Goal: Information Seeking & Learning: Learn about a topic

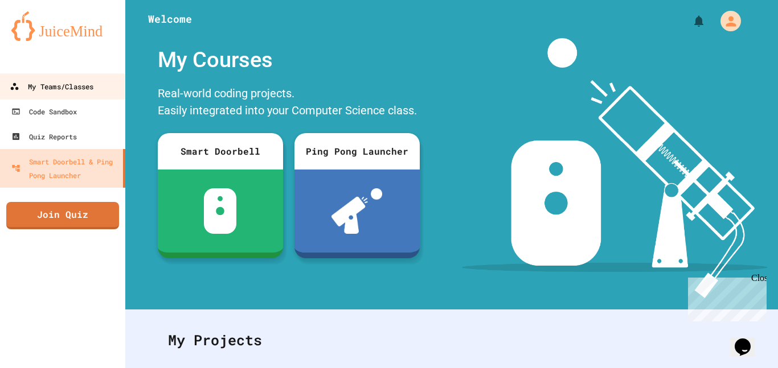
click at [62, 83] on div "My Teams/Classes" at bounding box center [52, 87] width 84 height 14
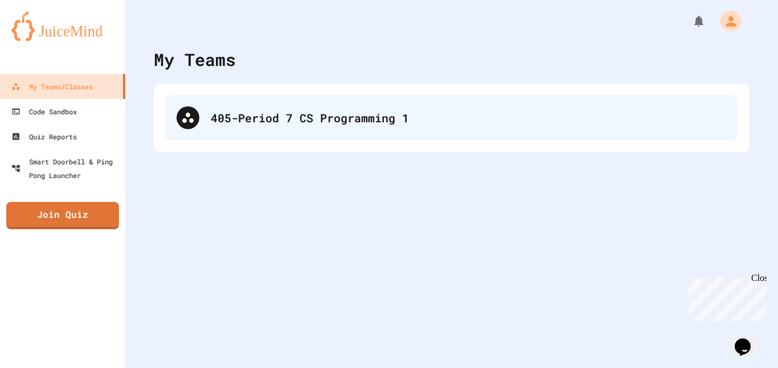
click at [210, 99] on div "405-Period 7 CS Programming 1" at bounding box center [451, 118] width 573 height 46
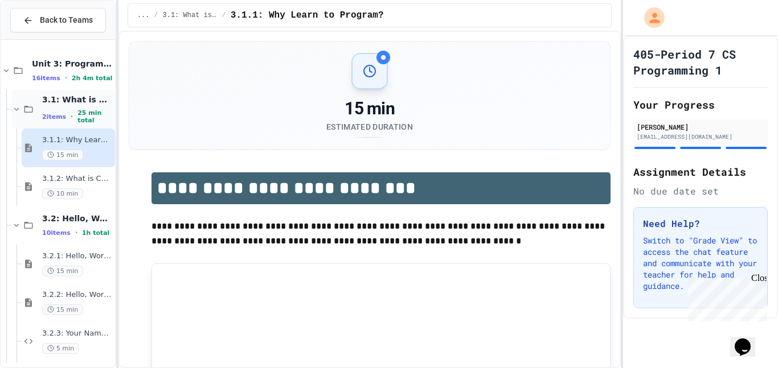
click at [29, 99] on div "3.1: What is Code? 2 items • 25 min total" at bounding box center [63, 109] width 104 height 39
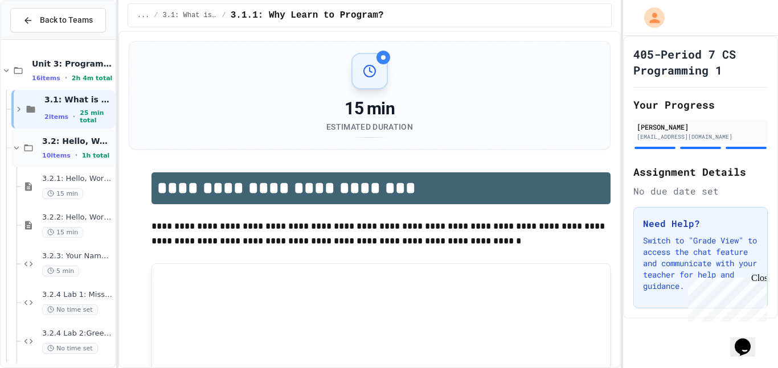
click at [43, 146] on div "3.2: Hello, World! 10 items • 1h total" at bounding box center [77, 148] width 71 height 24
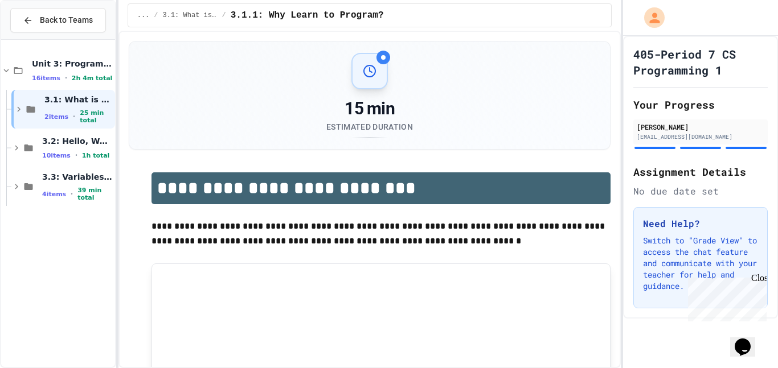
click at [43, 146] on div "3.2: Hello, World! 10 items • 1h total" at bounding box center [77, 148] width 71 height 24
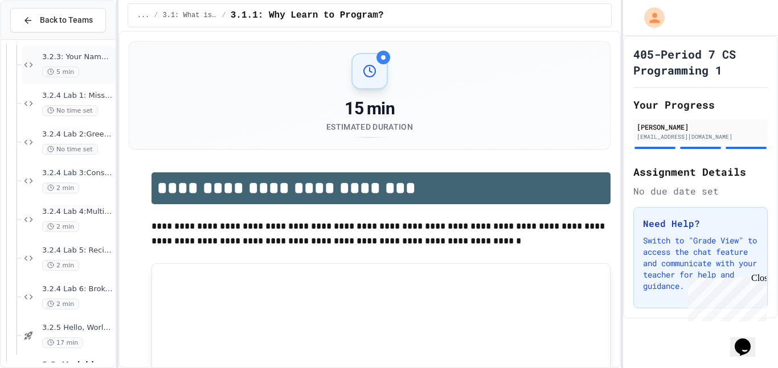
scroll to position [237, 0]
click at [85, 248] on span "3.2.4 Lab 6: Broken Message System" at bounding box center [77, 252] width 71 height 10
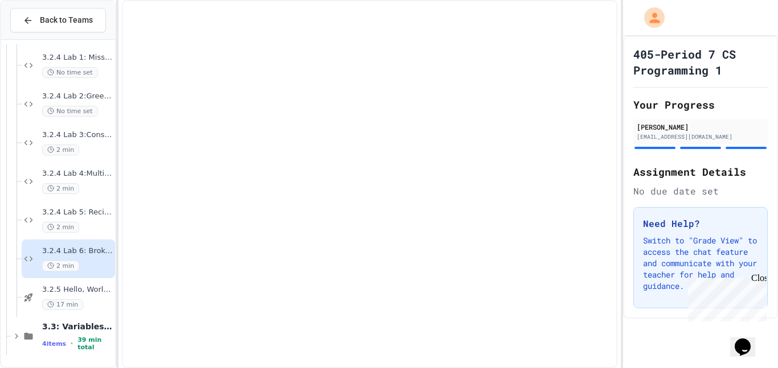
scroll to position [224, 0]
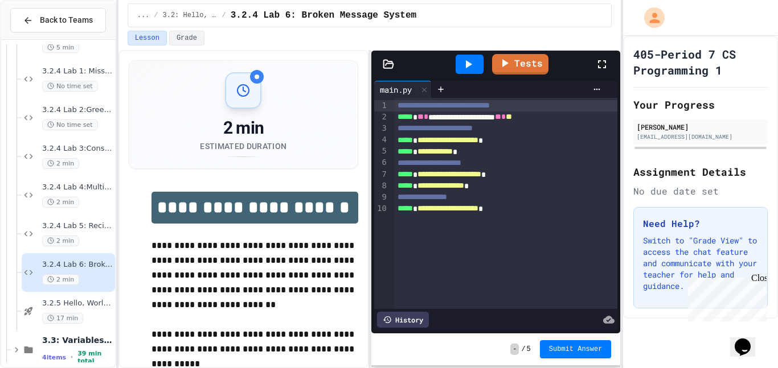
click at [88, 225] on span "3.2.4 Lab 5: Recipe Display System" at bounding box center [77, 226] width 71 height 10
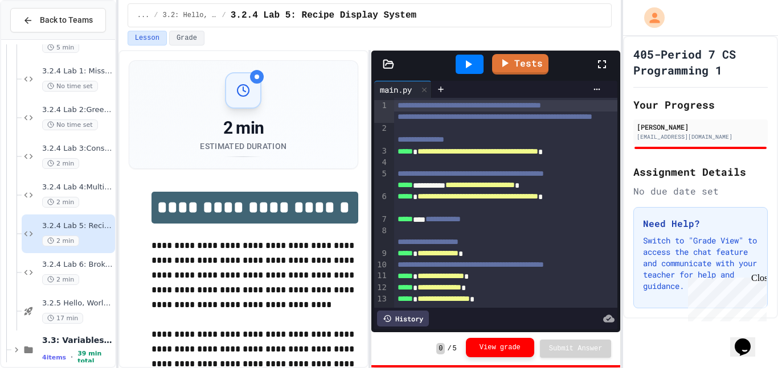
click at [522, 348] on button "View grade" at bounding box center [500, 347] width 68 height 19
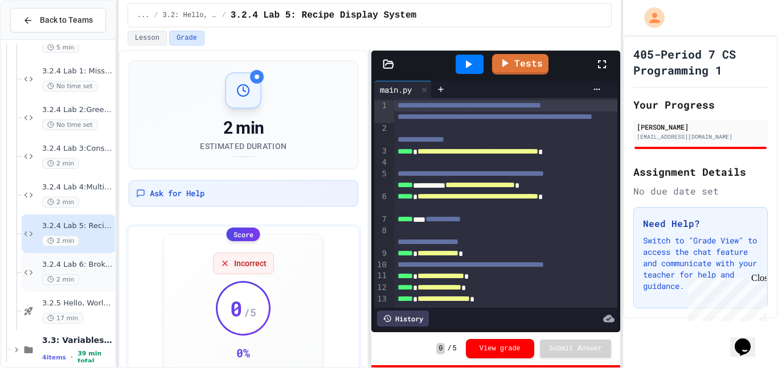
click at [91, 278] on div "2 min" at bounding box center [77, 279] width 71 height 11
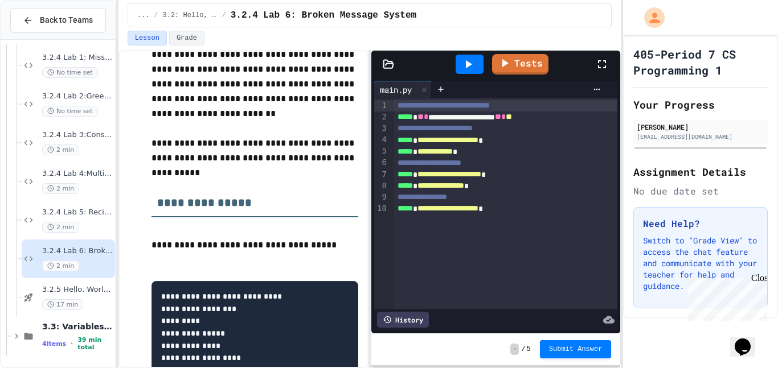
scroll to position [249, 0]
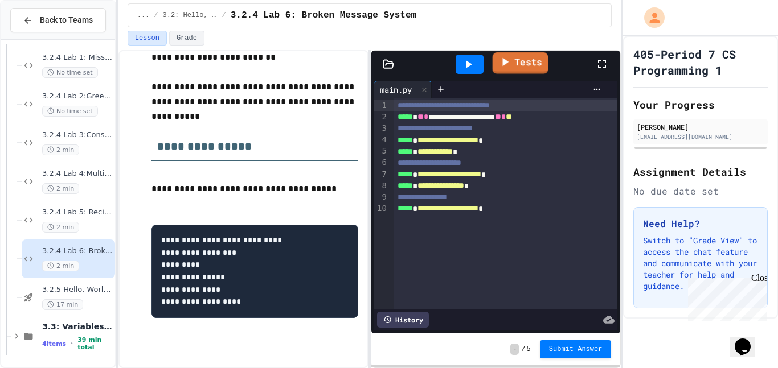
click at [506, 64] on icon at bounding box center [505, 62] width 14 height 14
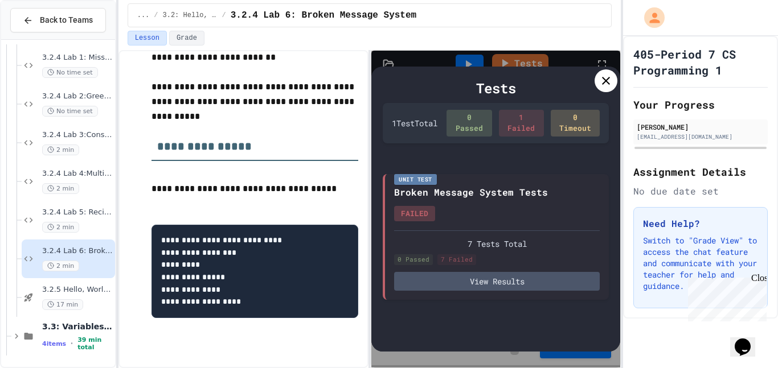
click at [599, 81] on icon at bounding box center [606, 81] width 14 height 14
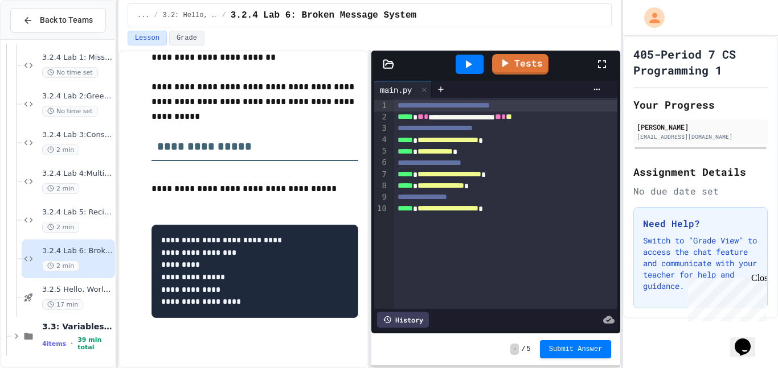
click at [472, 62] on icon at bounding box center [468, 65] width 14 height 14
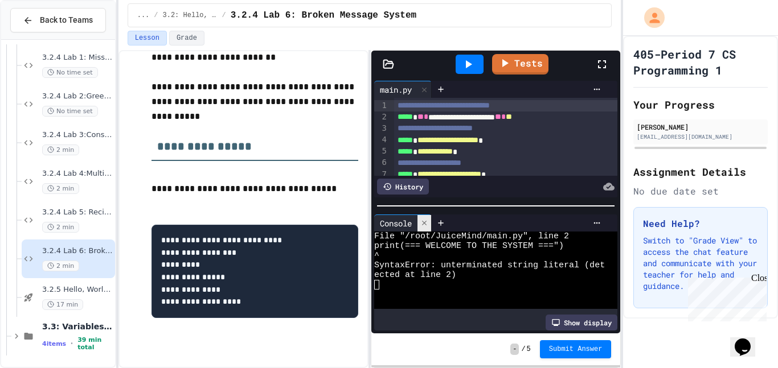
click at [422, 224] on icon at bounding box center [424, 223] width 8 height 8
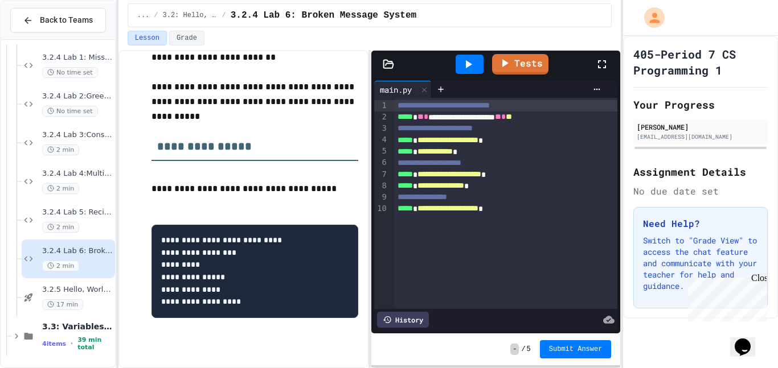
click at [424, 116] on span "**" at bounding box center [420, 117] width 6 height 8
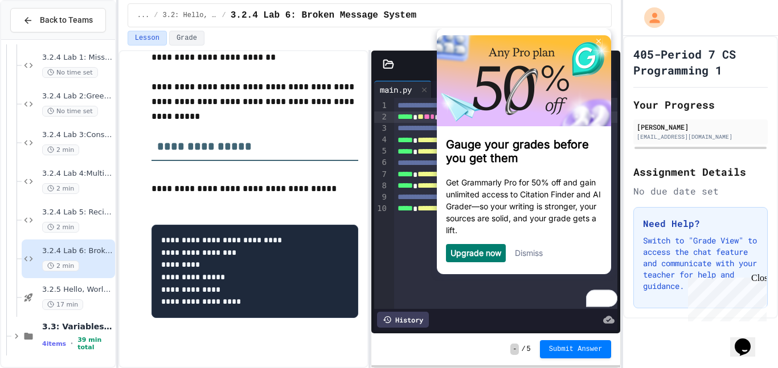
click at [433, 116] on body "Gauge your grades before you get them Get Grammarly Pro for 50% off and gain un…" at bounding box center [523, 154] width 187 height 253
click at [529, 255] on link "Dismiss" at bounding box center [529, 253] width 28 height 10
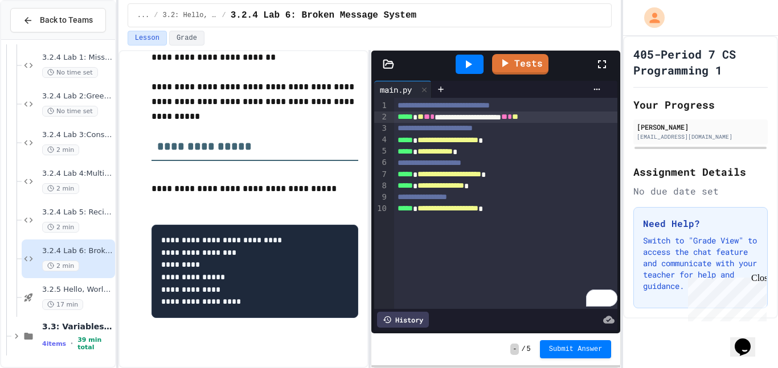
click at [430, 116] on span "**" at bounding box center [427, 117] width 6 height 8
click at [461, 55] on div at bounding box center [470, 64] width 28 height 19
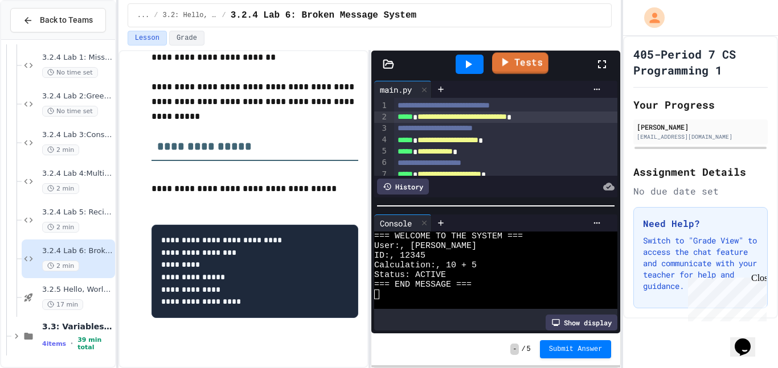
click at [512, 66] on link "Tests" at bounding box center [520, 63] width 56 height 22
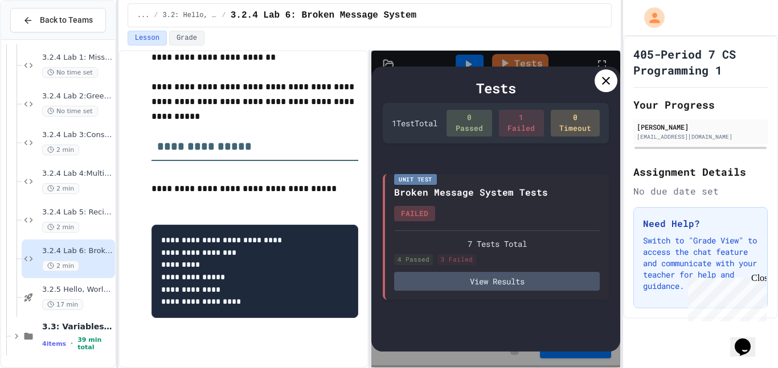
click at [605, 83] on icon at bounding box center [606, 81] width 14 height 14
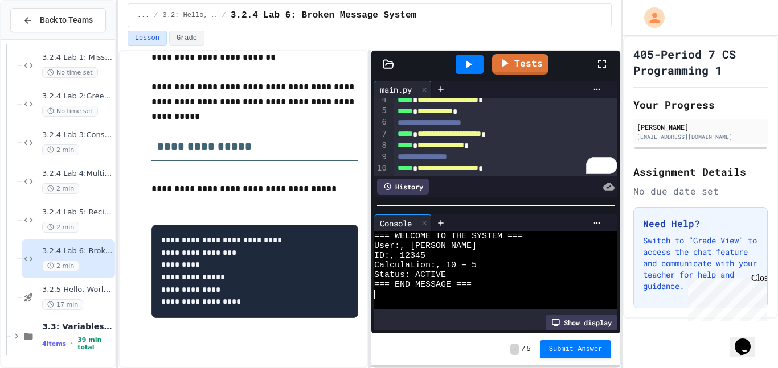
scroll to position [28, 0]
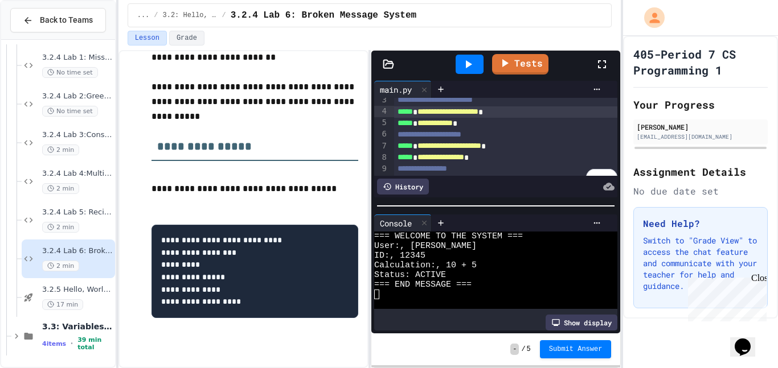
click at [456, 116] on span "**********" at bounding box center [447, 112] width 61 height 8
click at [445, 125] on span "**********" at bounding box center [434, 123] width 35 height 8
click at [445, 127] on span "**********" at bounding box center [434, 123] width 35 height 8
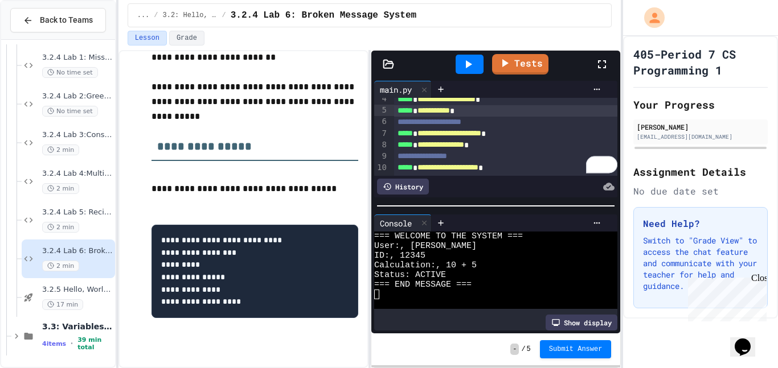
click at [481, 136] on span "**********" at bounding box center [449, 133] width 64 height 8
click at [478, 134] on span "**********" at bounding box center [447, 133] width 61 height 8
click at [475, 134] on span "**********" at bounding box center [446, 133] width 58 height 8
click at [428, 221] on icon at bounding box center [424, 223] width 8 height 8
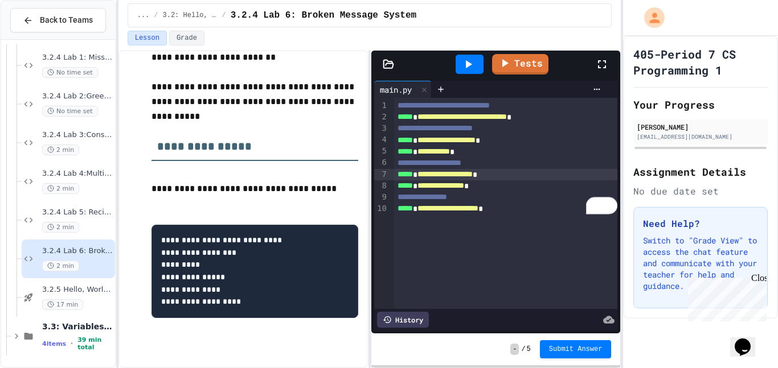
scroll to position [0, 0]
click at [468, 59] on icon at bounding box center [468, 65] width 14 height 14
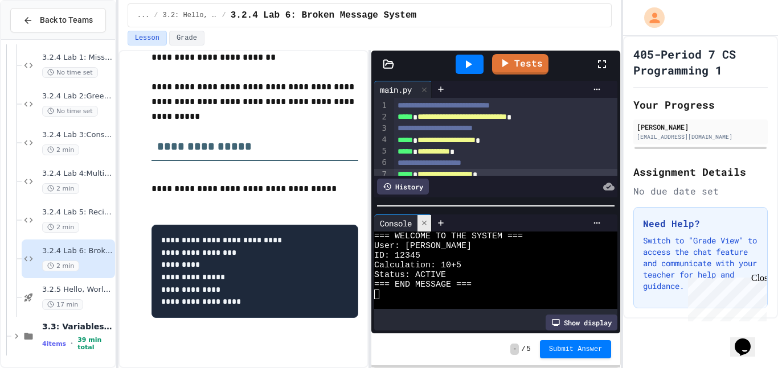
click at [427, 221] on icon at bounding box center [424, 223] width 8 height 8
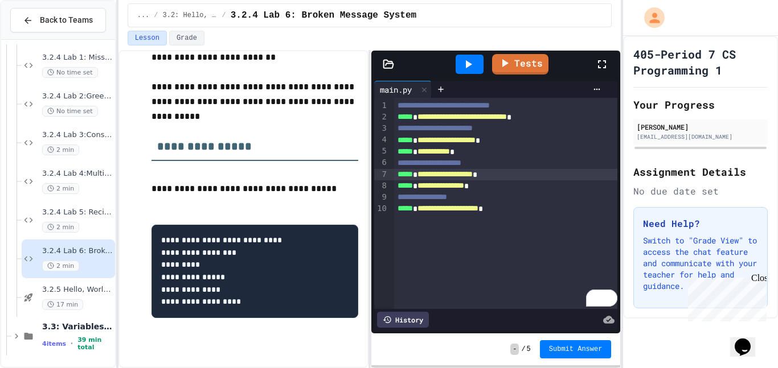
click at [473, 176] on span "**********" at bounding box center [444, 174] width 55 height 8
click at [469, 65] on icon at bounding box center [469, 64] width 6 height 8
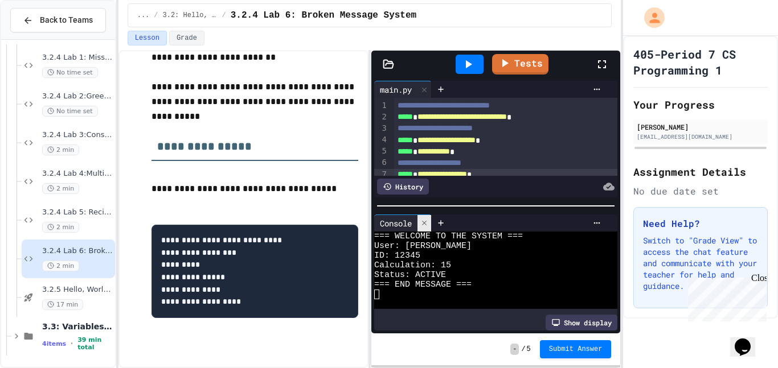
click at [428, 223] on icon at bounding box center [424, 223] width 8 height 8
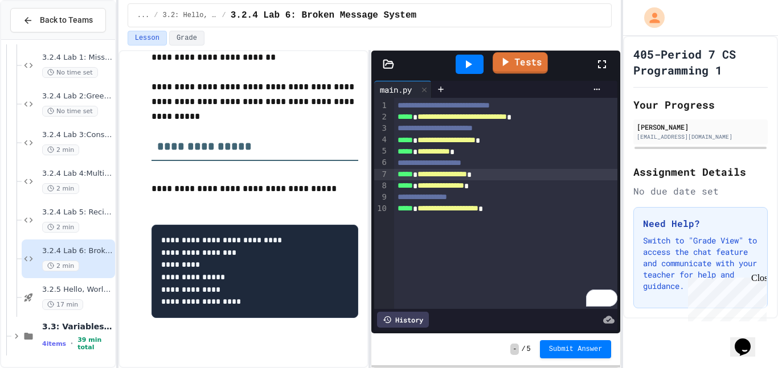
click at [509, 69] on link "Tests" at bounding box center [520, 63] width 55 height 22
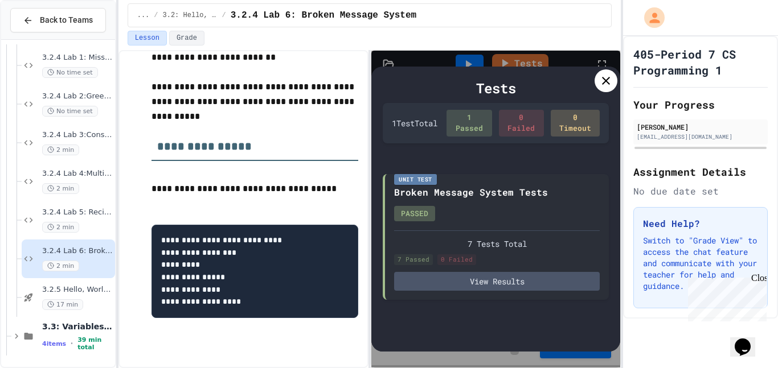
click at [599, 80] on icon at bounding box center [606, 81] width 14 height 14
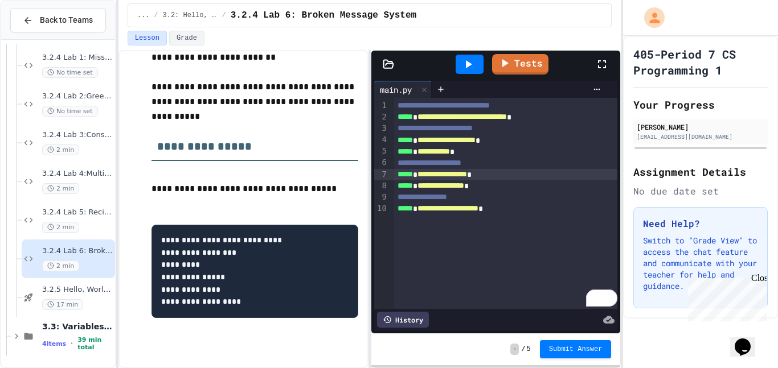
click at [551, 311] on div "History" at bounding box center [495, 320] width 243 height 22
click at [560, 348] on span "Submit Answer" at bounding box center [576, 348] width 54 height 9
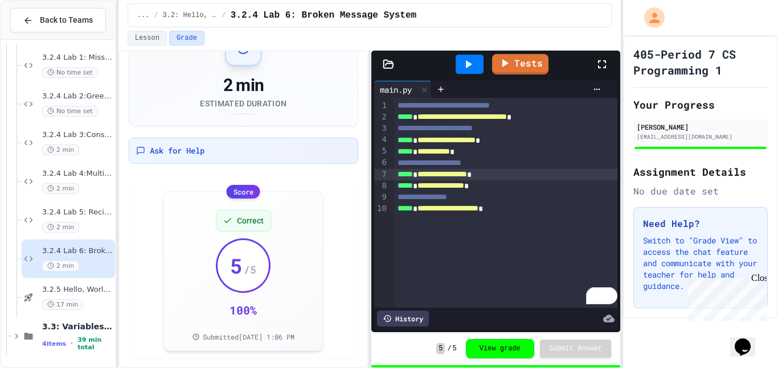
scroll to position [43, 0]
click at [84, 290] on span "3.2.5 Hello, World - Quiz" at bounding box center [77, 290] width 71 height 10
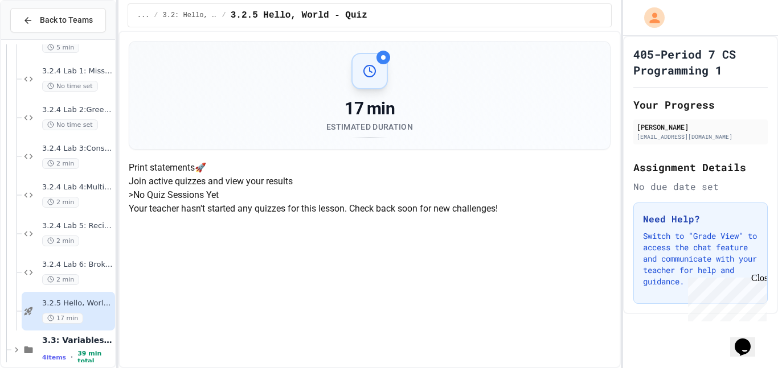
click at [368, 77] on circle at bounding box center [369, 70] width 11 height 11
click at [97, 264] on span "3.2.4 Lab 6: Broken Message System" at bounding box center [77, 265] width 71 height 10
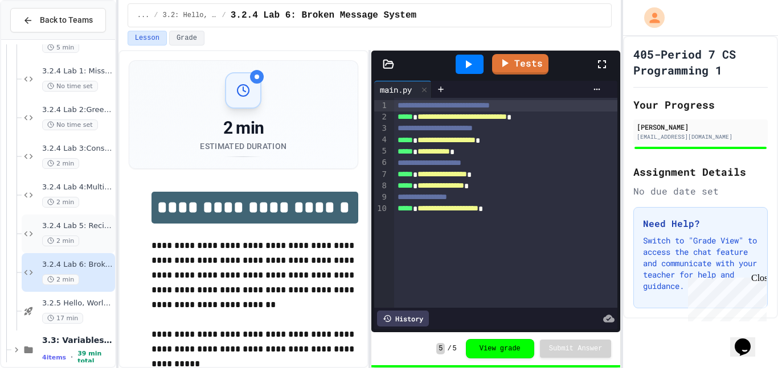
click at [80, 243] on div "2 min" at bounding box center [77, 241] width 71 height 11
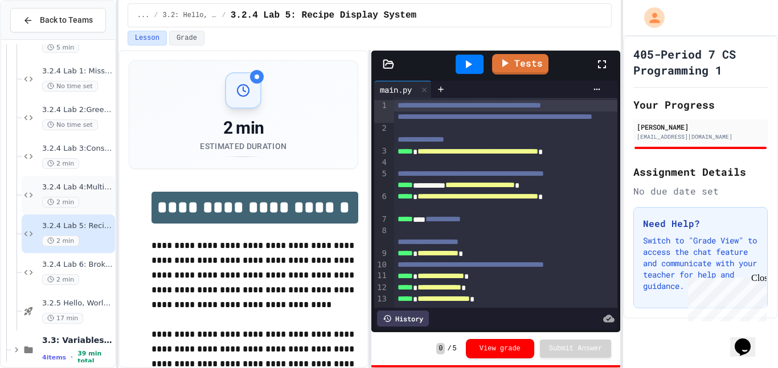
click at [93, 201] on div "2 min" at bounding box center [77, 202] width 71 height 11
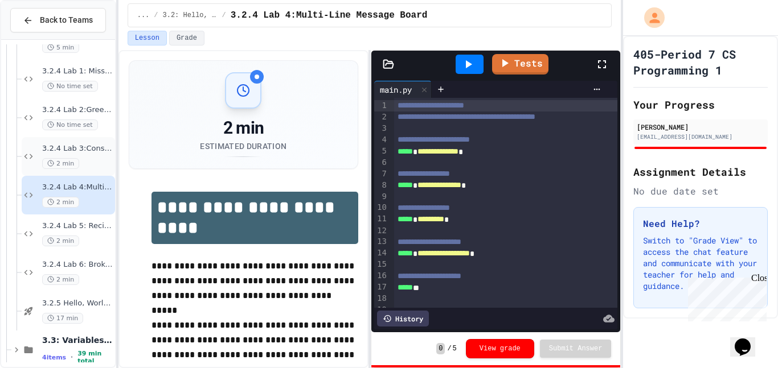
click at [91, 156] on div "3.2.4 Lab 3:Console Display Fix 2 min" at bounding box center [77, 156] width 71 height 25
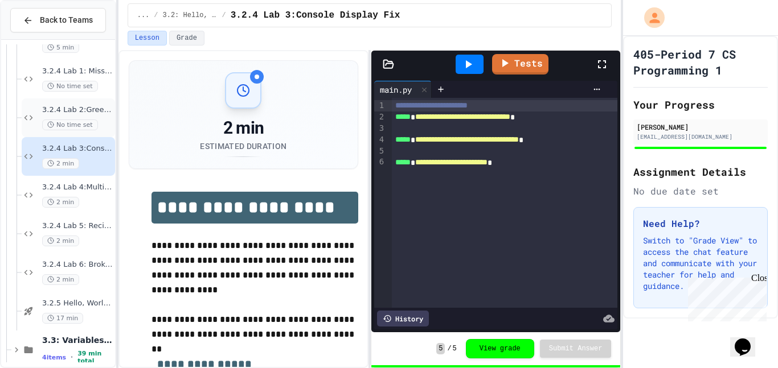
click at [91, 122] on span "No time set" at bounding box center [70, 125] width 56 height 11
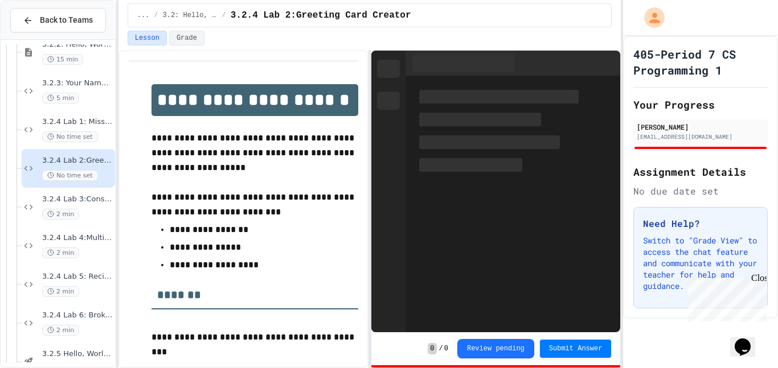
scroll to position [170, 0]
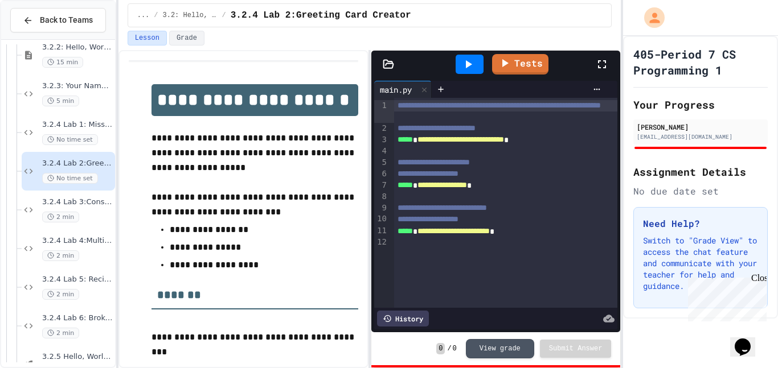
click at [92, 134] on span "No time set" at bounding box center [70, 139] width 56 height 11
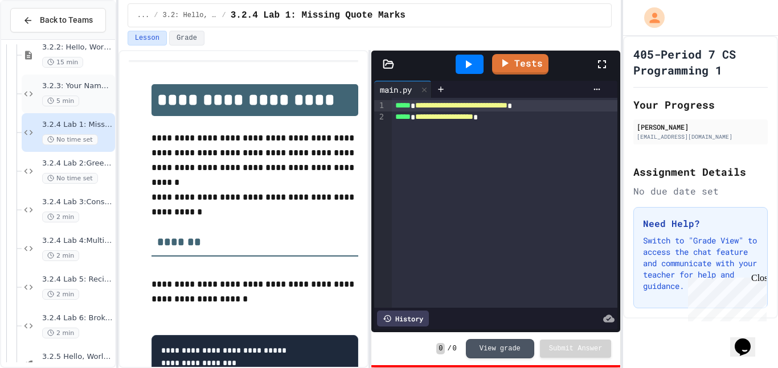
click at [99, 100] on div "5 min" at bounding box center [77, 101] width 71 height 11
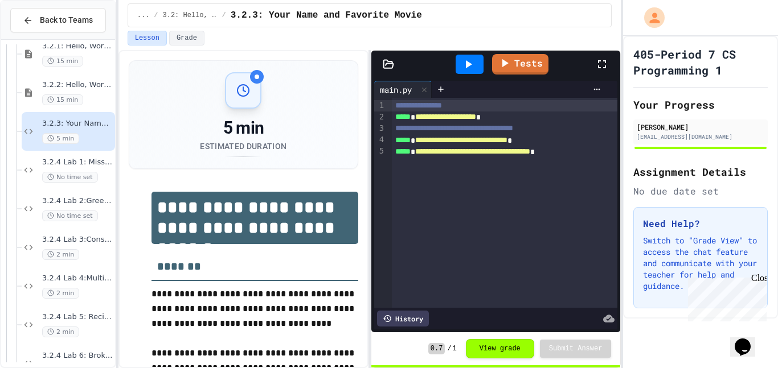
scroll to position [130, 0]
click at [95, 99] on div "15 min" at bounding box center [77, 102] width 71 height 11
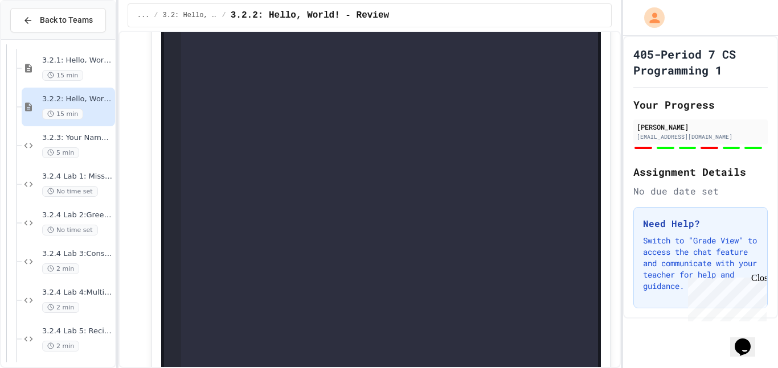
scroll to position [3548, 0]
click at [95, 68] on div "3.2.1: Hello, World! 15 min" at bounding box center [77, 68] width 71 height 25
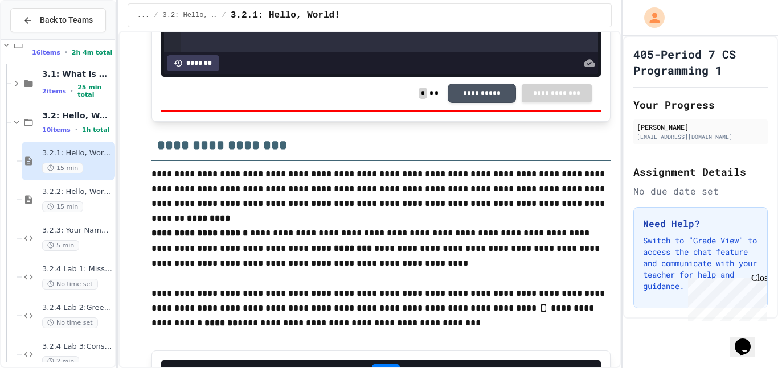
scroll to position [5185, 0]
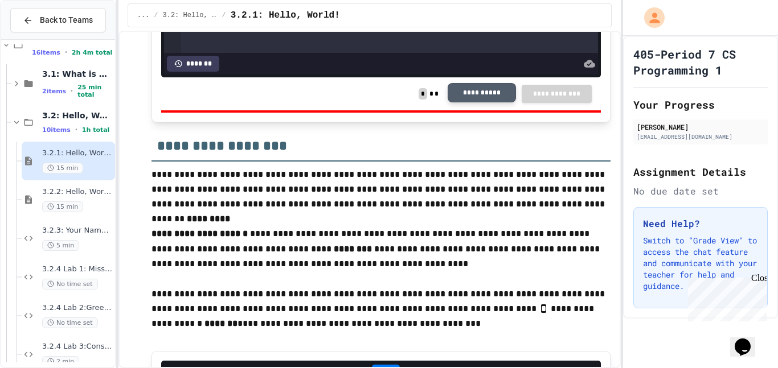
click at [465, 96] on button "**********" at bounding box center [482, 92] width 68 height 19
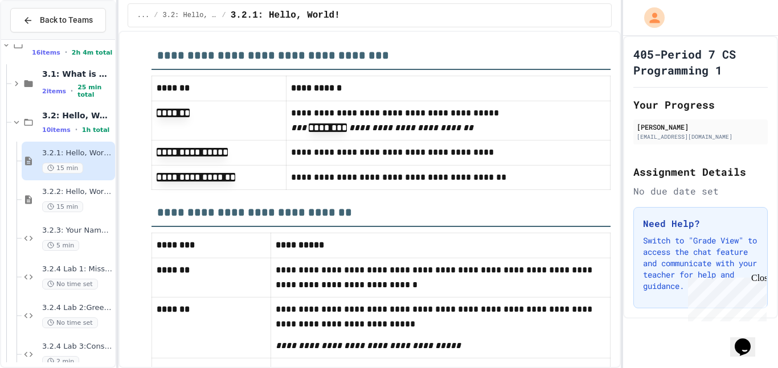
scroll to position [6155, 0]
click at [31, 124] on icon at bounding box center [29, 122] width 14 height 10
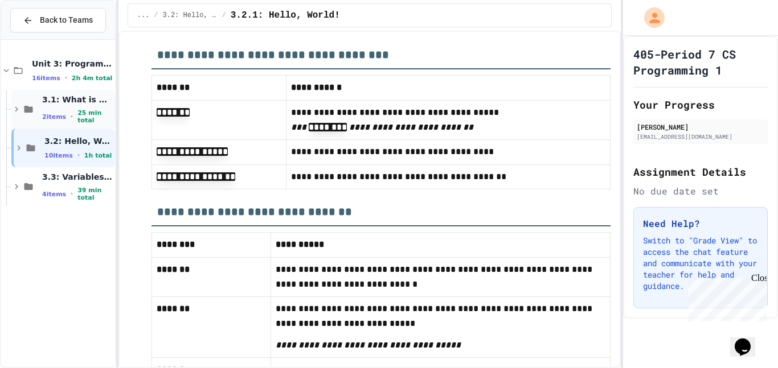
click at [36, 104] on div "3.1: What is Code? 2 items • 25 min total" at bounding box center [63, 109] width 104 height 39
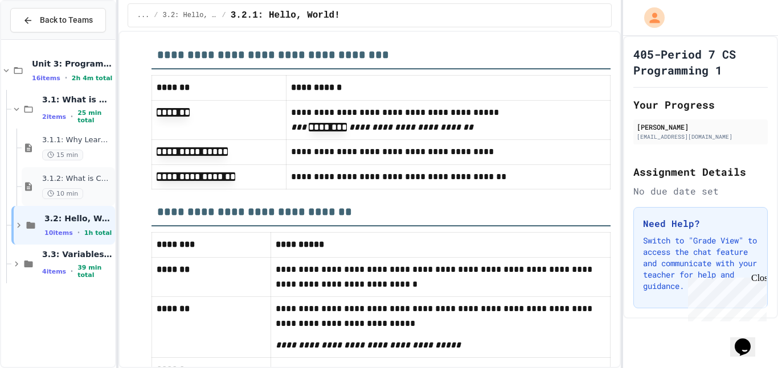
click at [56, 173] on div "3.1.2: What is Code? 10 min" at bounding box center [68, 186] width 93 height 39
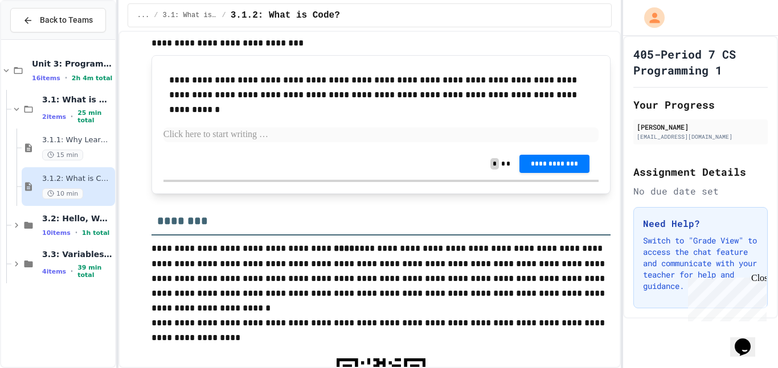
scroll to position [914, 0]
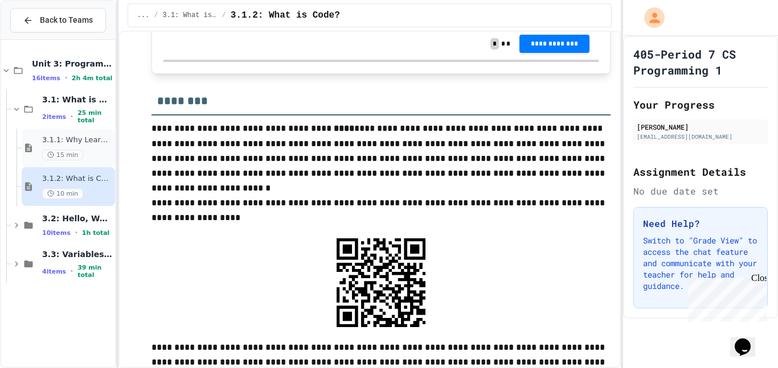
click at [69, 137] on span "3.1.1: Why Learn to Program?" at bounding box center [77, 141] width 71 height 10
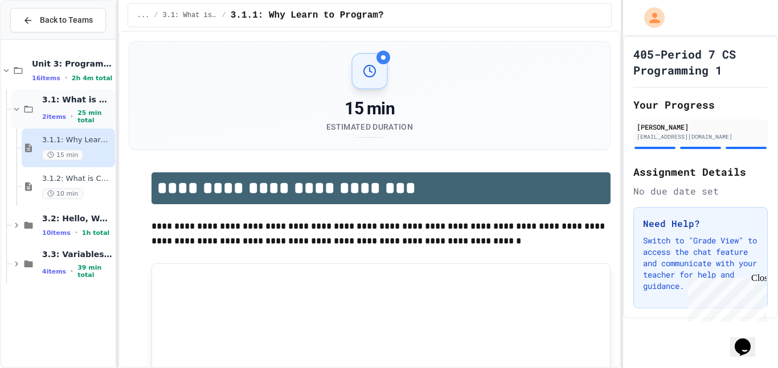
click at [19, 122] on div "3.1: What is Code? 2 items • 25 min total" at bounding box center [63, 109] width 104 height 39
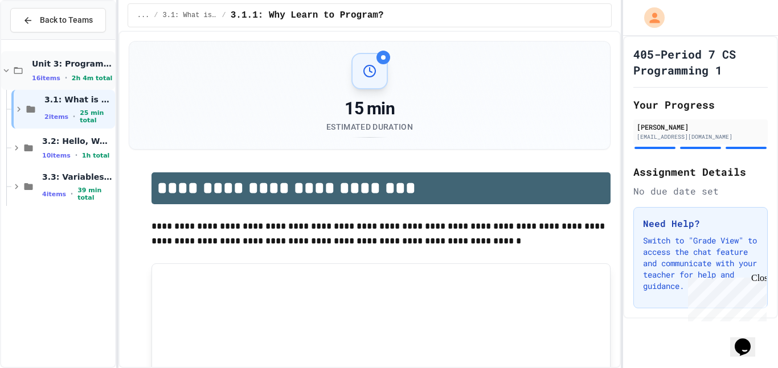
click at [52, 75] on span "16 items" at bounding box center [46, 78] width 28 height 7
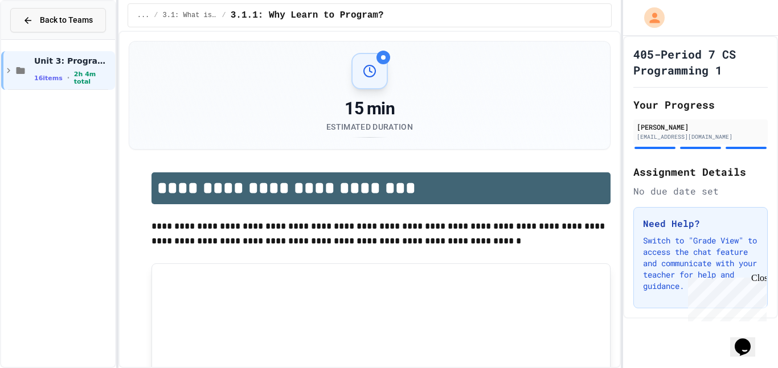
click at [72, 14] on span "Back to Teams" at bounding box center [66, 20] width 53 height 12
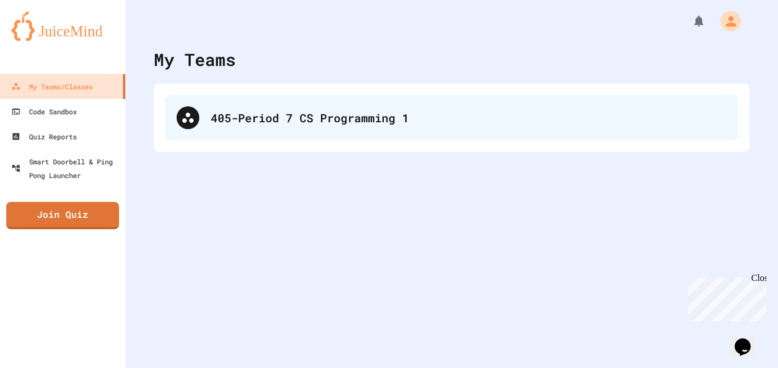
click at [237, 116] on div "405-Period 7 CS Programming 1" at bounding box center [469, 117] width 516 height 17
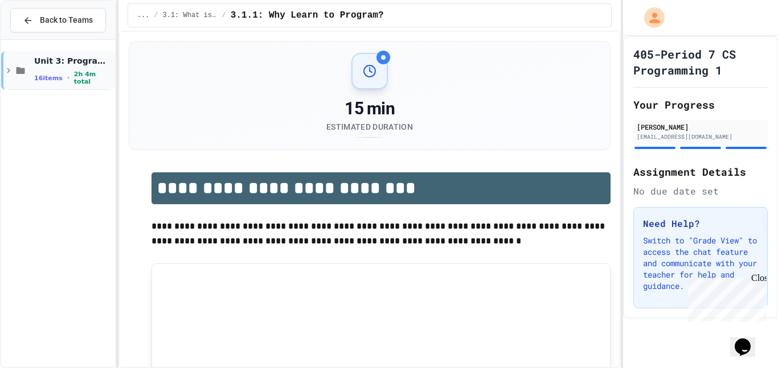
click at [67, 79] on span "•" at bounding box center [68, 77] width 2 height 9
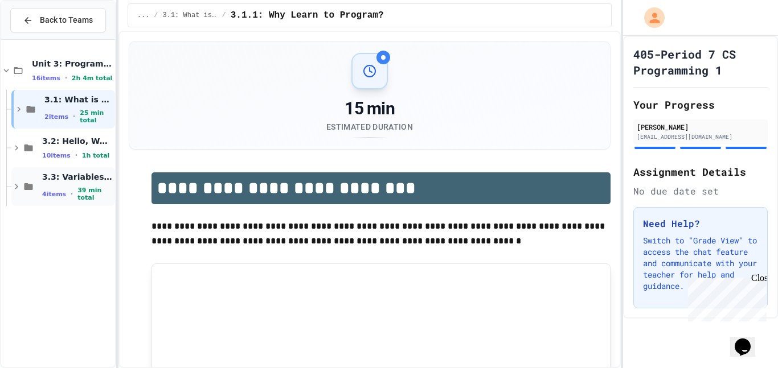
click at [50, 186] on div "3.3: Variables and Data Types 4 items • 39 min total" at bounding box center [77, 187] width 71 height 30
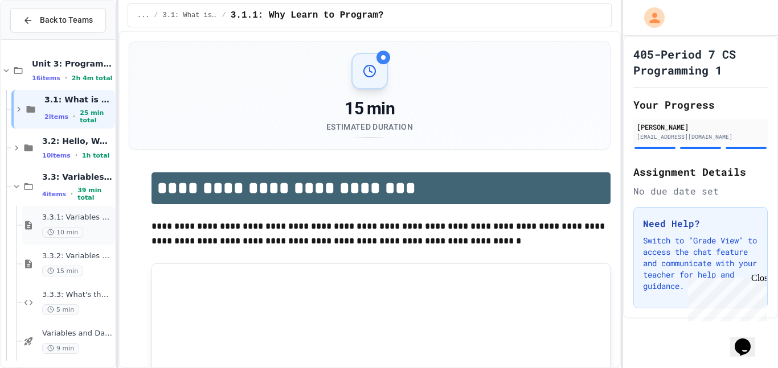
click at [99, 220] on span "3.3.1: Variables and Data Types" at bounding box center [77, 218] width 71 height 10
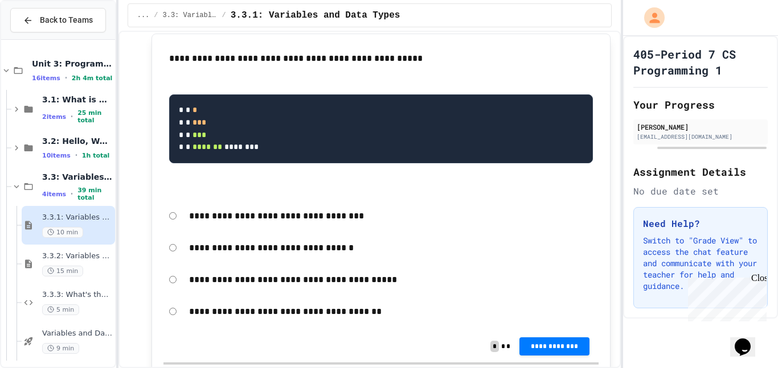
scroll to position [1356, 0]
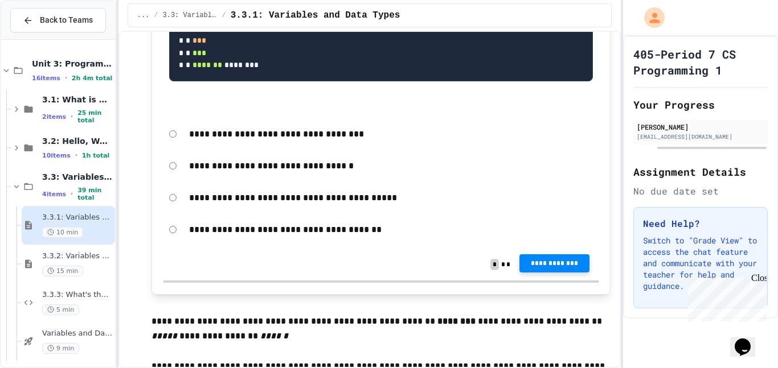
click at [538, 268] on span "**********" at bounding box center [554, 263] width 52 height 9
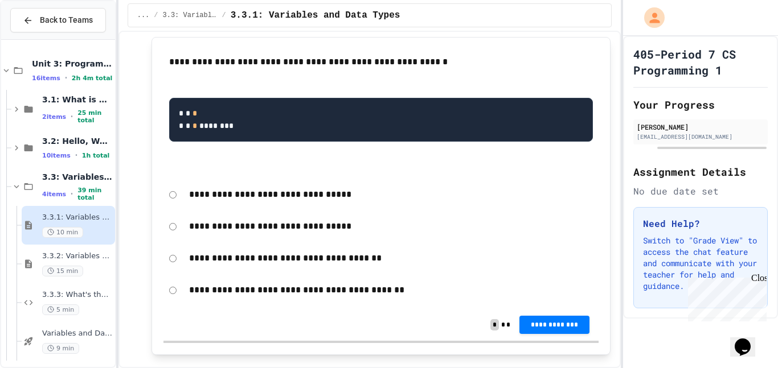
scroll to position [1771, 0]
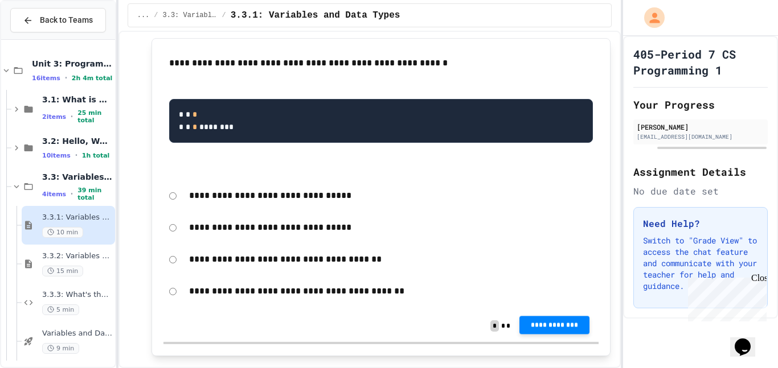
click at [531, 330] on span "**********" at bounding box center [554, 325] width 52 height 9
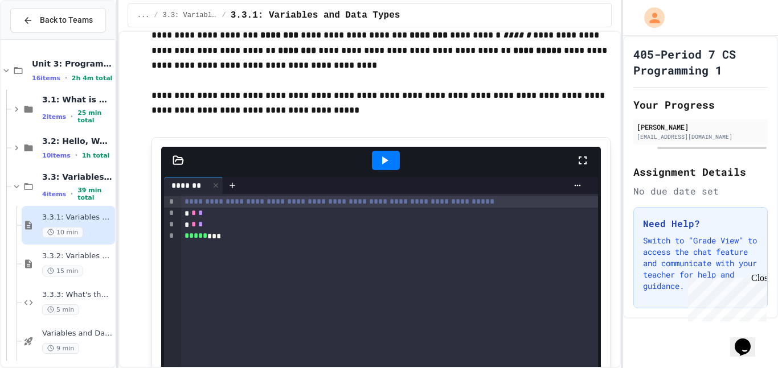
scroll to position [2119, 0]
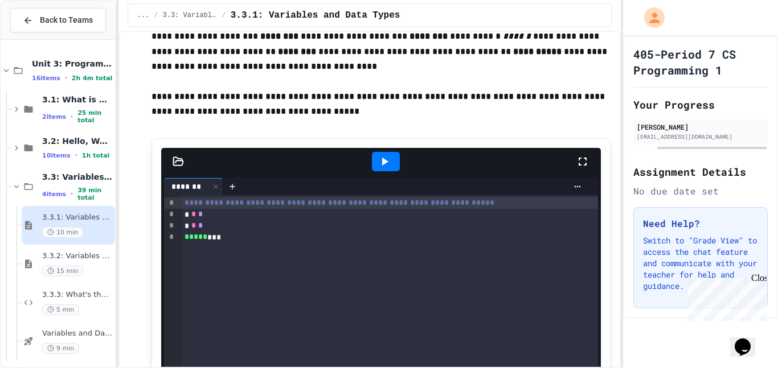
click at [391, 169] on icon at bounding box center [385, 162] width 14 height 14
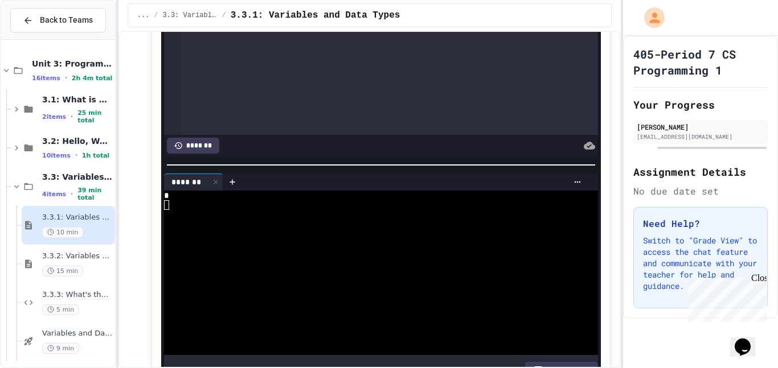
scroll to position [2340, 0]
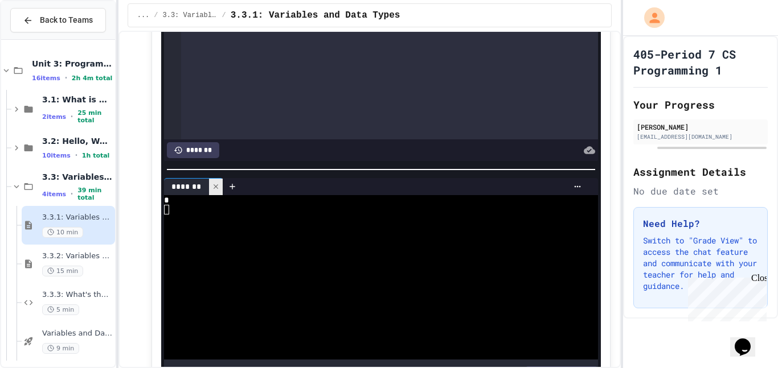
click at [219, 195] on div at bounding box center [216, 187] width 14 height 17
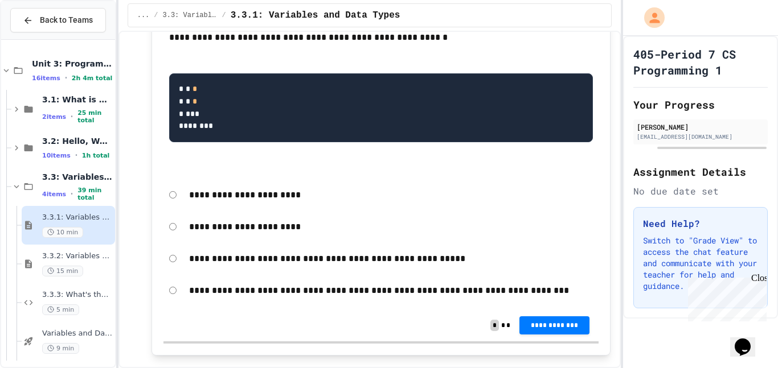
scroll to position [2878, 0]
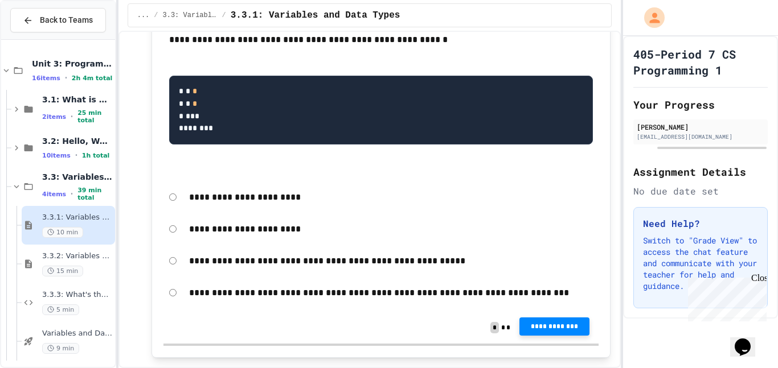
click at [526, 336] on button "**********" at bounding box center [554, 327] width 70 height 18
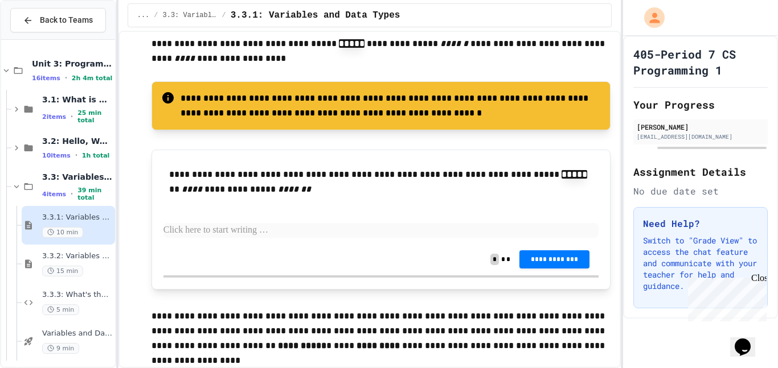
scroll to position [3875, 0]
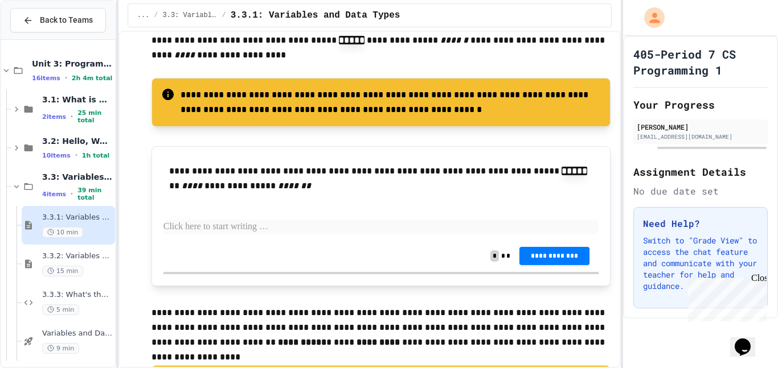
click at [437, 240] on div "**********" at bounding box center [381, 199] width 436 height 82
click at [392, 235] on p at bounding box center [381, 227] width 436 height 15
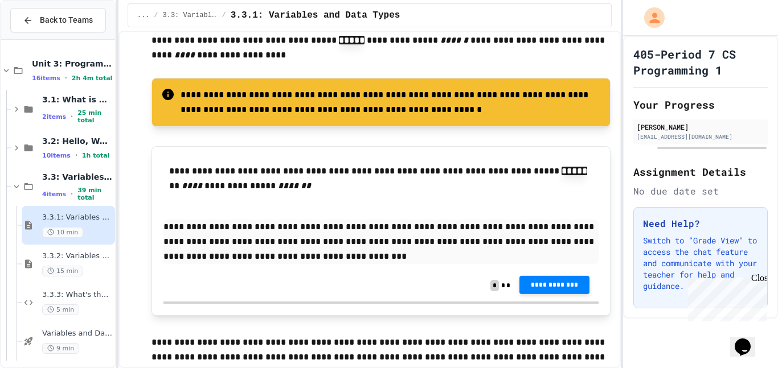
click at [572, 289] on span "**********" at bounding box center [554, 284] width 52 height 9
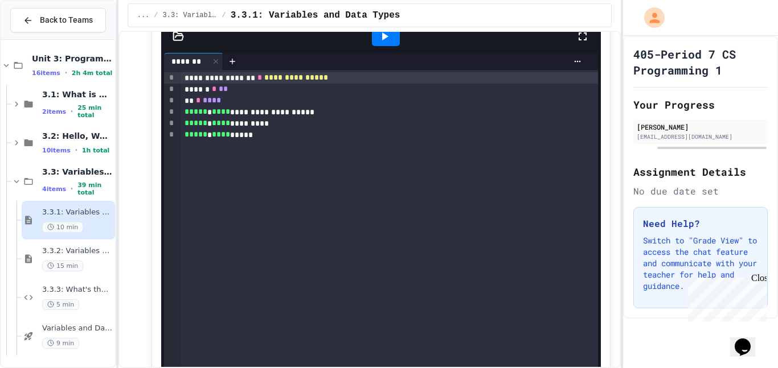
scroll to position [5713, 0]
click at [63, 261] on span "15 min" at bounding box center [62, 266] width 41 height 11
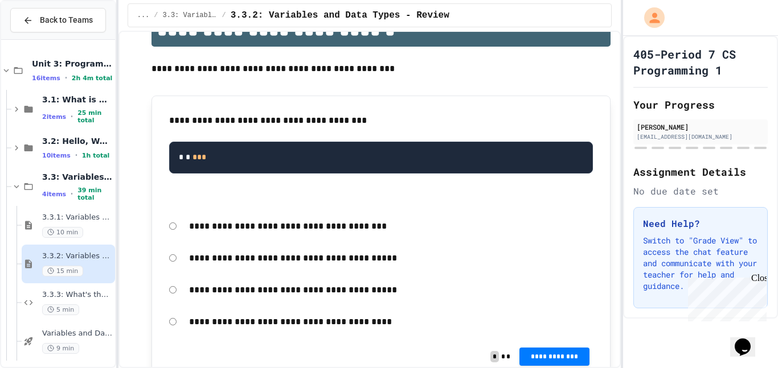
scroll to position [164, 0]
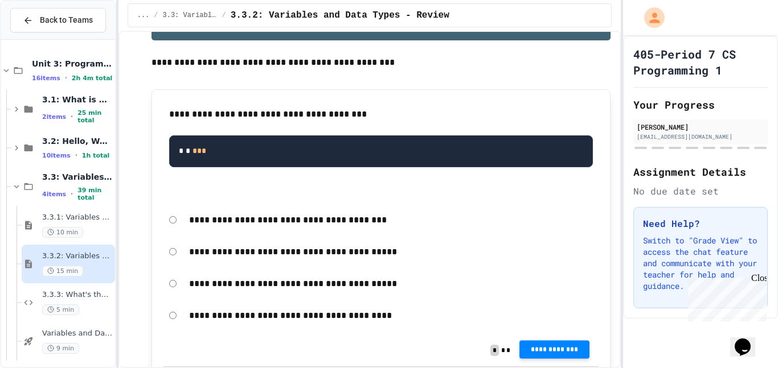
click at [535, 351] on span "**********" at bounding box center [554, 349] width 52 height 9
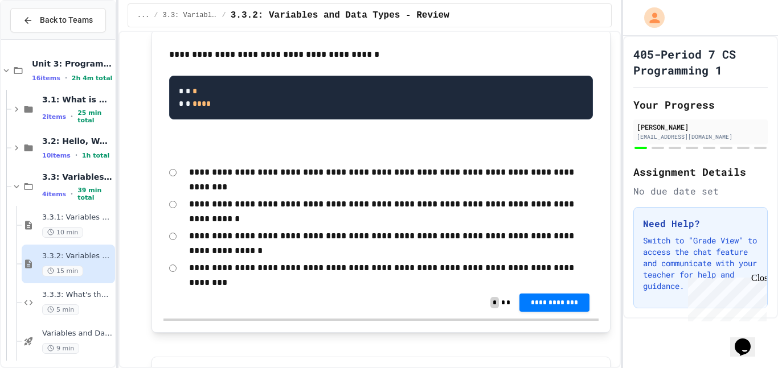
scroll to position [542, 0]
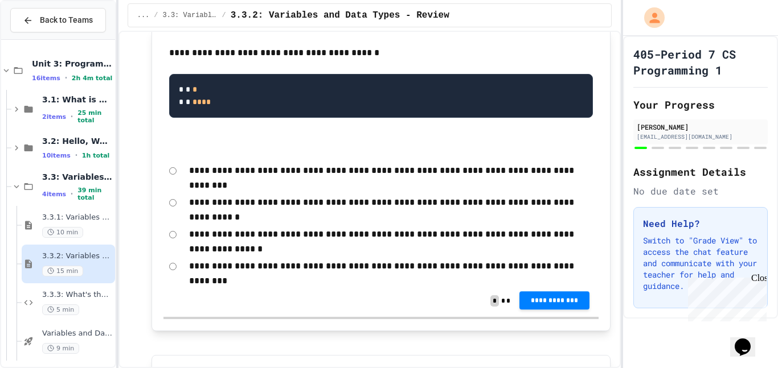
click at [537, 301] on span "**********" at bounding box center [554, 300] width 52 height 9
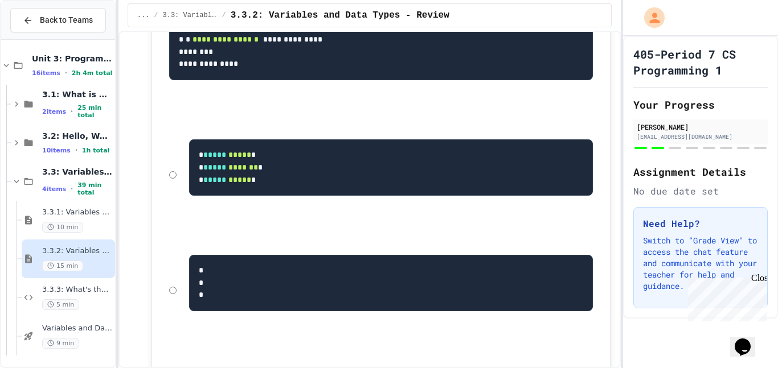
scroll to position [1562, 0]
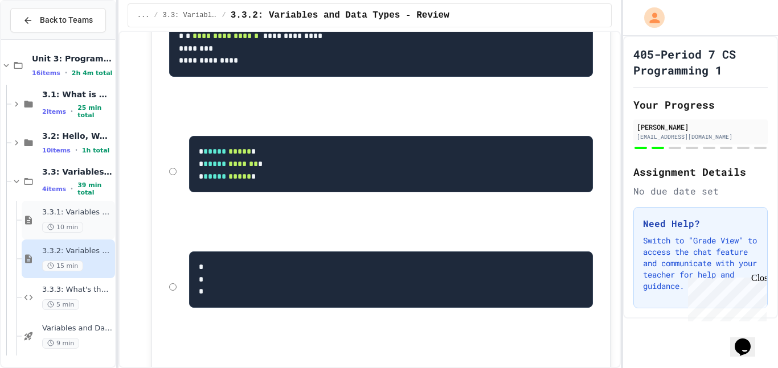
click at [97, 223] on div "10 min" at bounding box center [77, 227] width 71 height 11
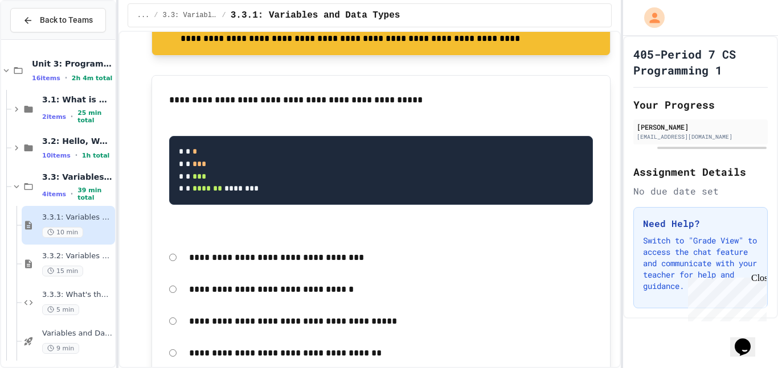
scroll to position [1234, 0]
